Goal: Transaction & Acquisition: Purchase product/service

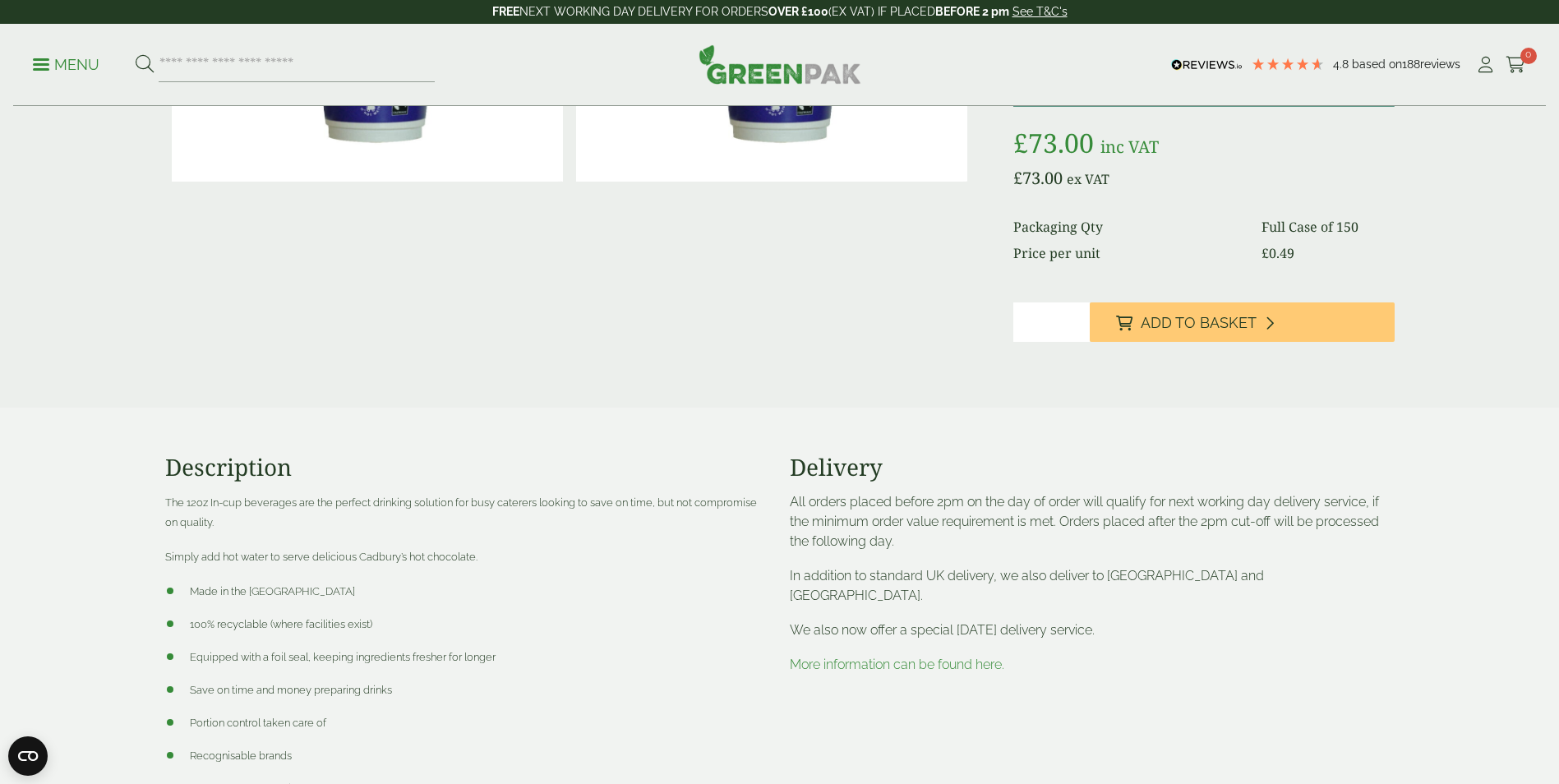
scroll to position [246, 0]
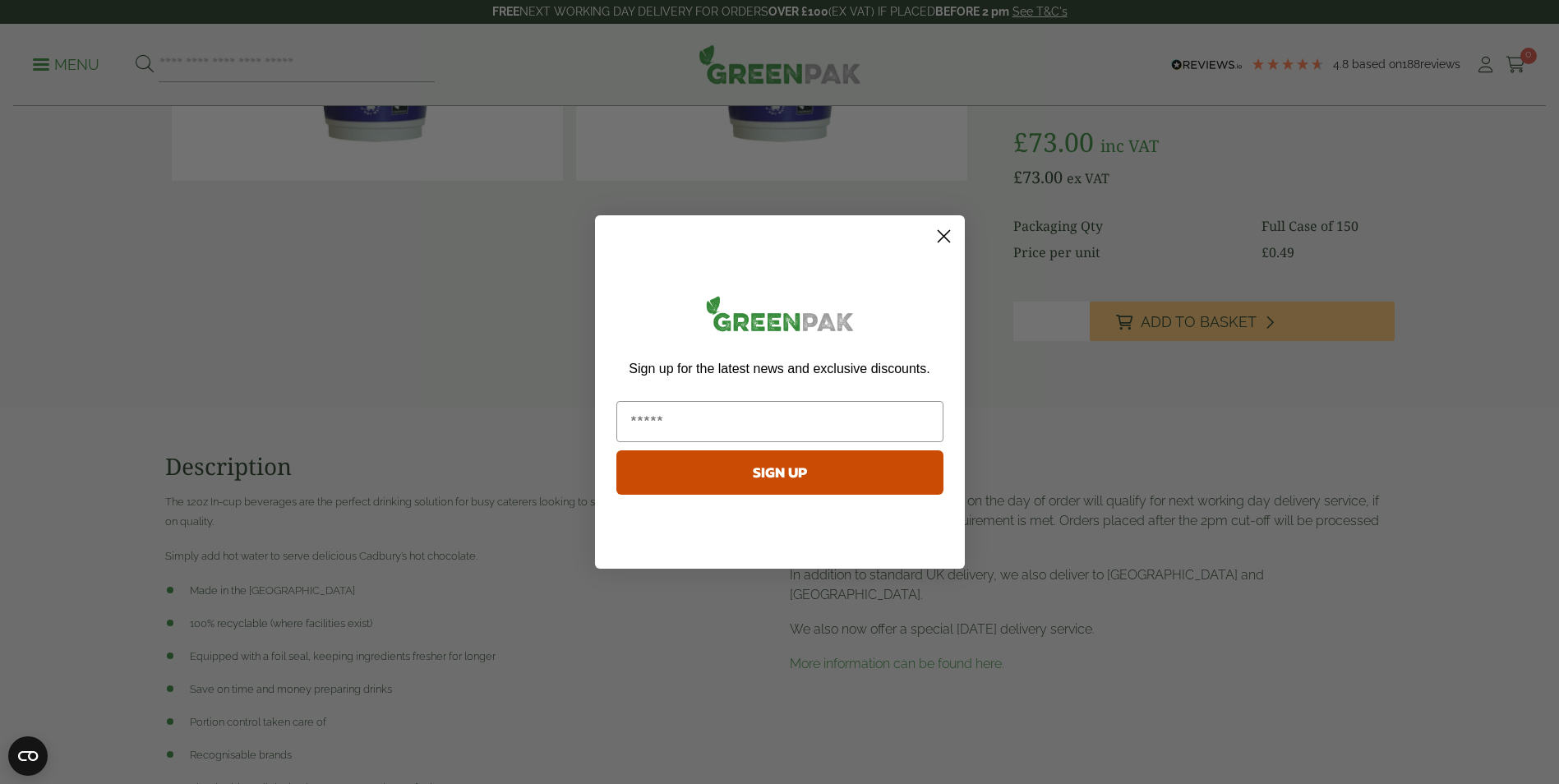
click at [942, 233] on circle "Close dialog" at bounding box center [943, 235] width 27 height 27
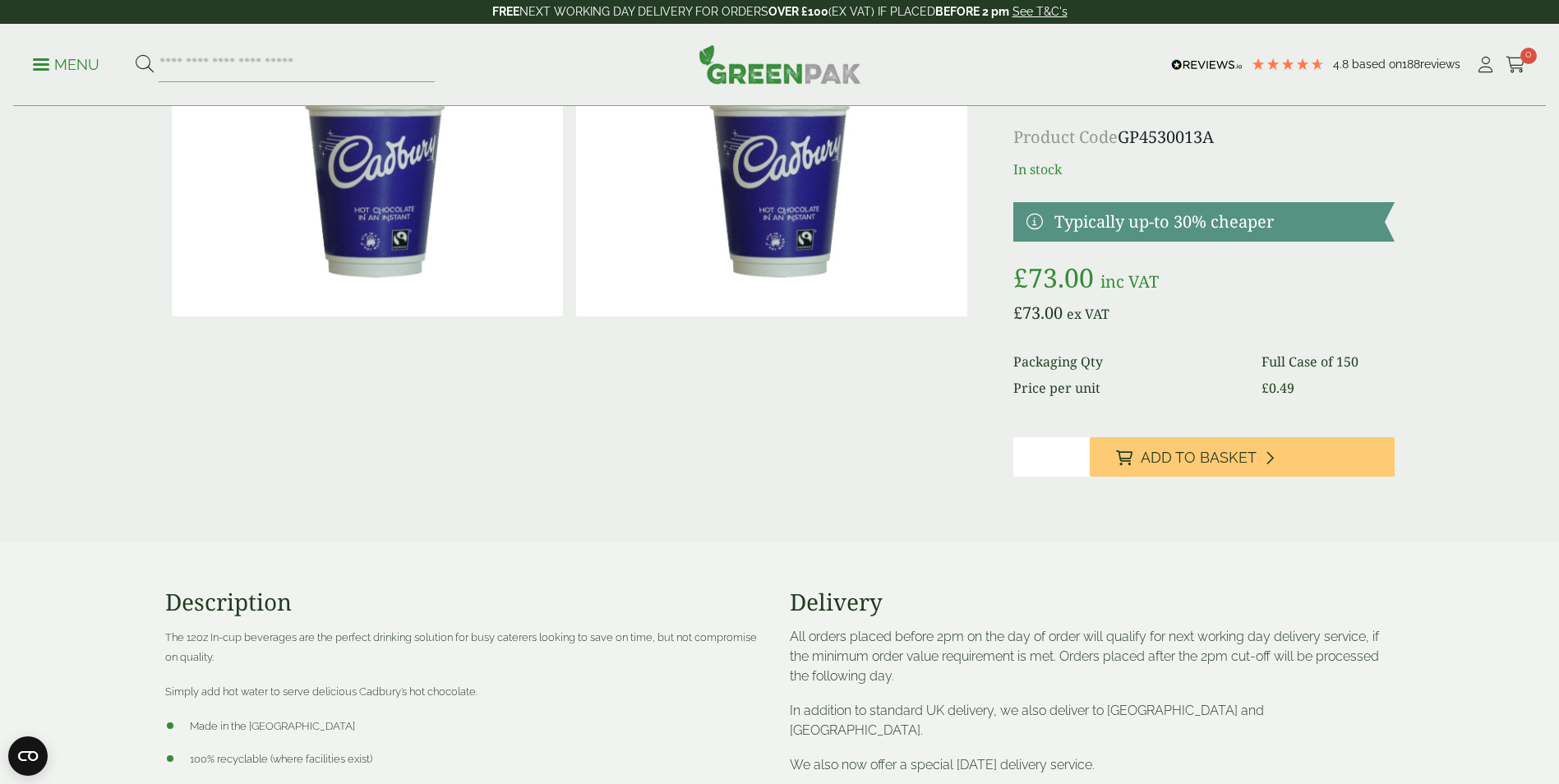
scroll to position [0, 0]
